Goal: Check status: Check status

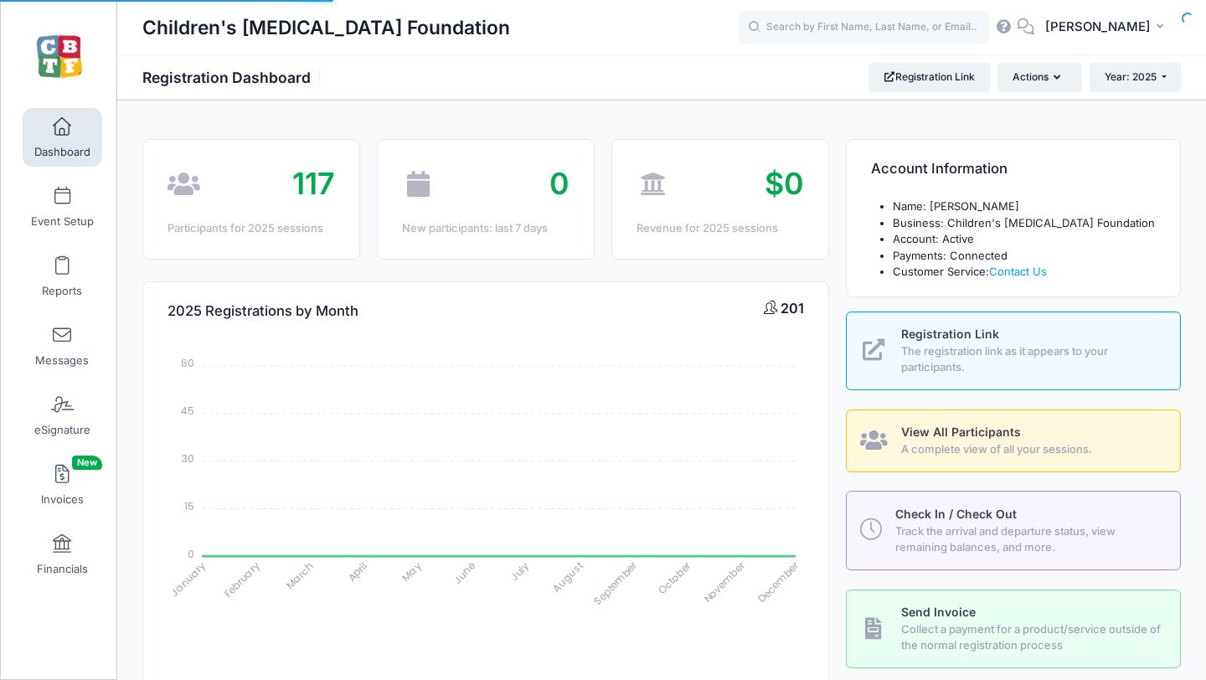
select select
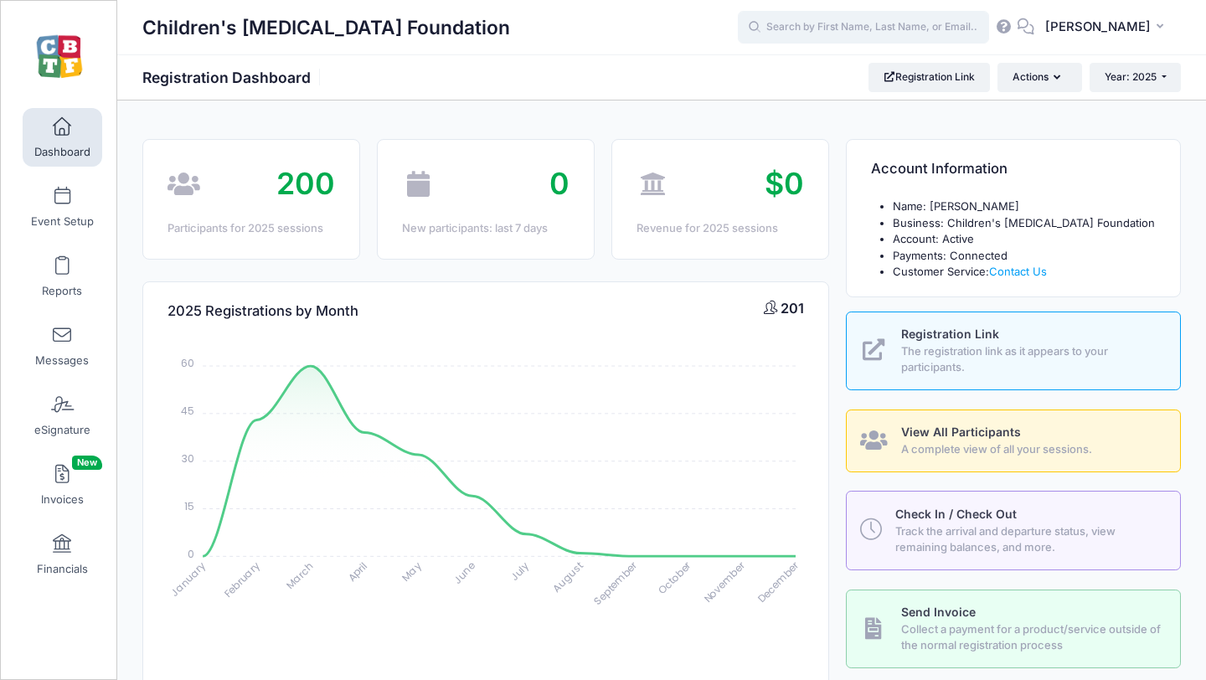
click at [891, 29] on input "text" at bounding box center [863, 28] width 251 height 34
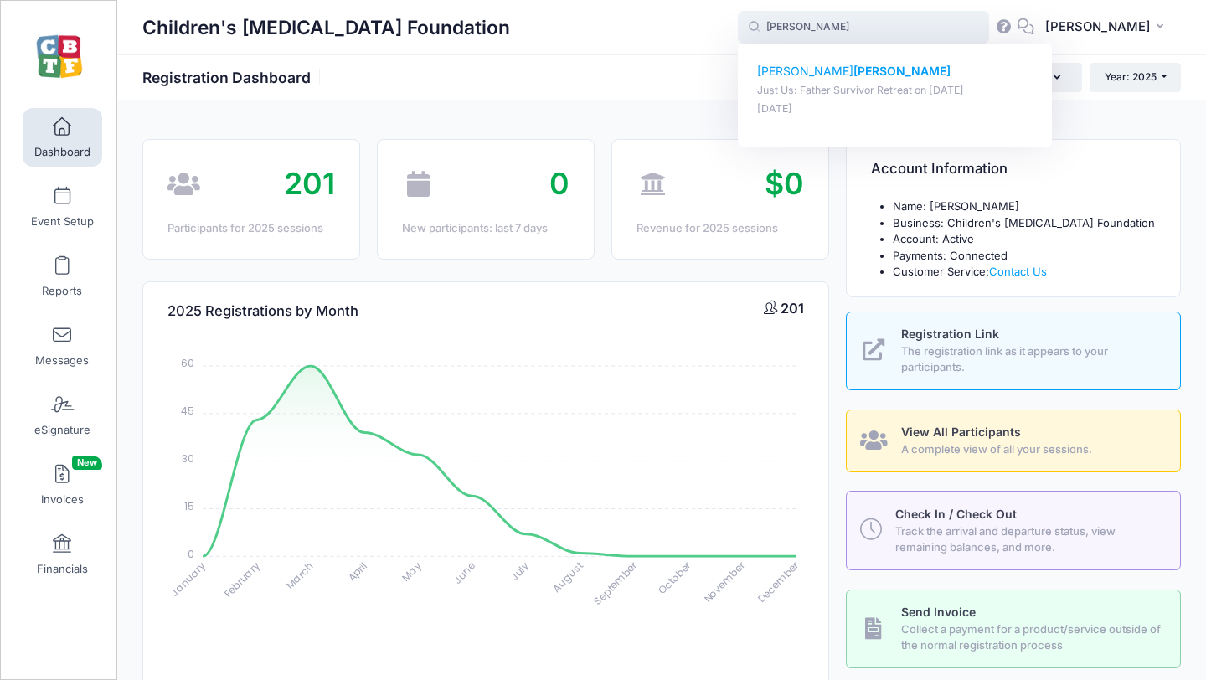
click at [853, 69] on strong "[PERSON_NAME]" at bounding box center [901, 71] width 97 height 14
type input "[PERSON_NAME] (Just Us: Father Survivor Retreat, [DATE])"
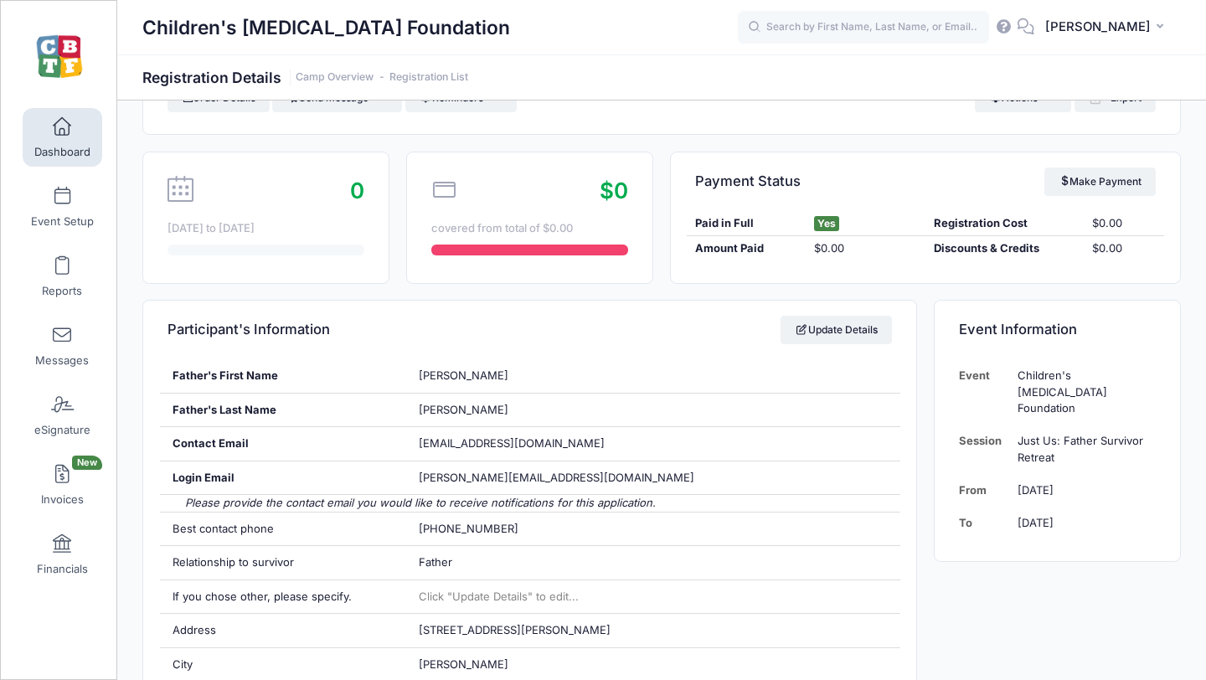
scroll to position [103, 0]
